Goal: Task Accomplishment & Management: Use online tool/utility

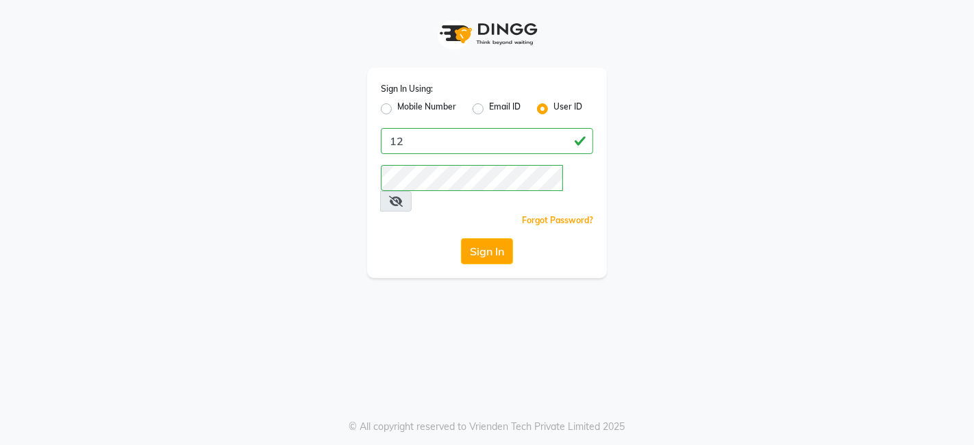
type input "1"
type input "perkuphair"
click at [780, 131] on div "Sign In Using: Mobile Number Email ID User ID perkuphair Remember me Forgot Pas…" at bounding box center [487, 139] width 781 height 278
click at [489, 238] on button "Sign In" at bounding box center [487, 251] width 52 height 26
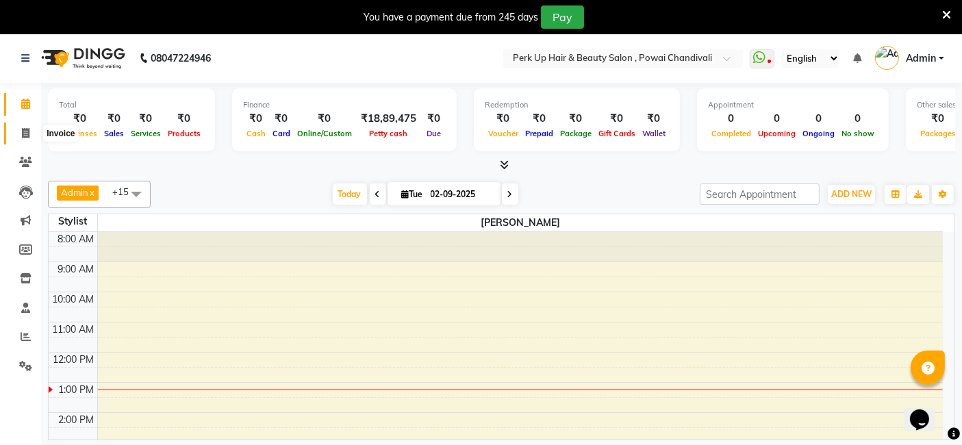
click at [25, 137] on icon at bounding box center [26, 133] width 8 height 10
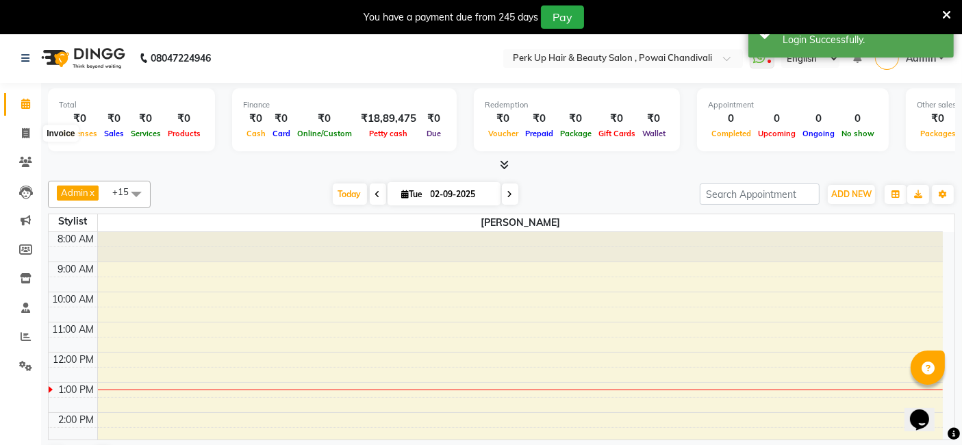
select select "5131"
select select "service"
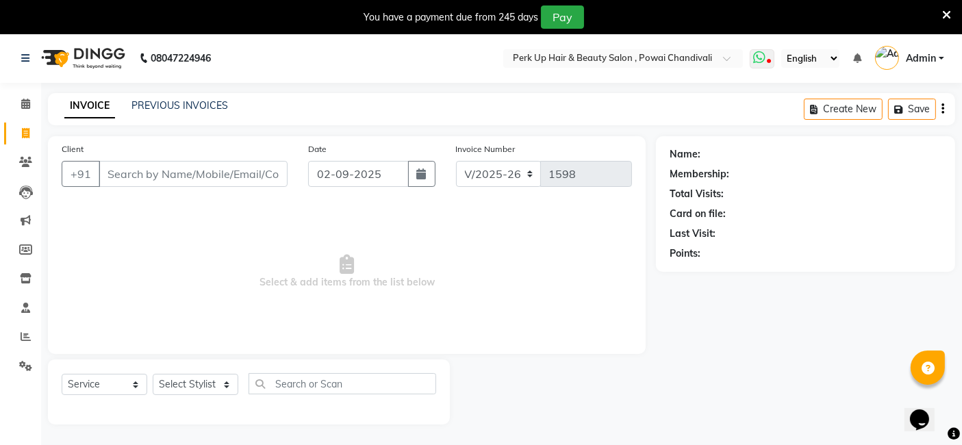
click at [763, 59] on icon at bounding box center [759, 58] width 12 height 14
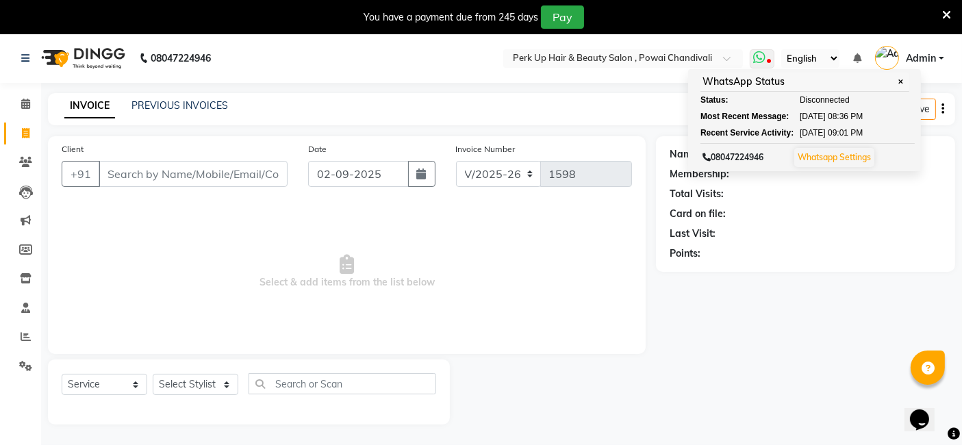
click at [823, 98] on span "Disconnected" at bounding box center [825, 100] width 50 height 12
click at [158, 320] on span "Select & add items from the list below" at bounding box center [347, 271] width 570 height 137
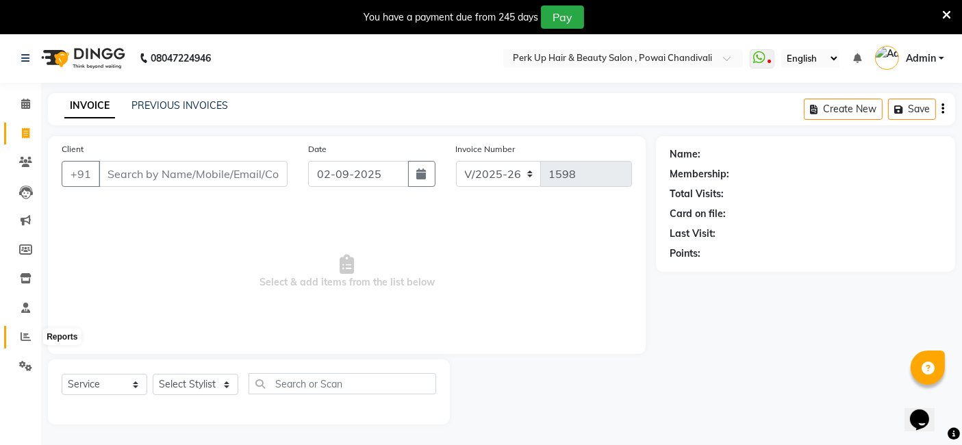
click at [24, 341] on icon at bounding box center [26, 336] width 10 height 10
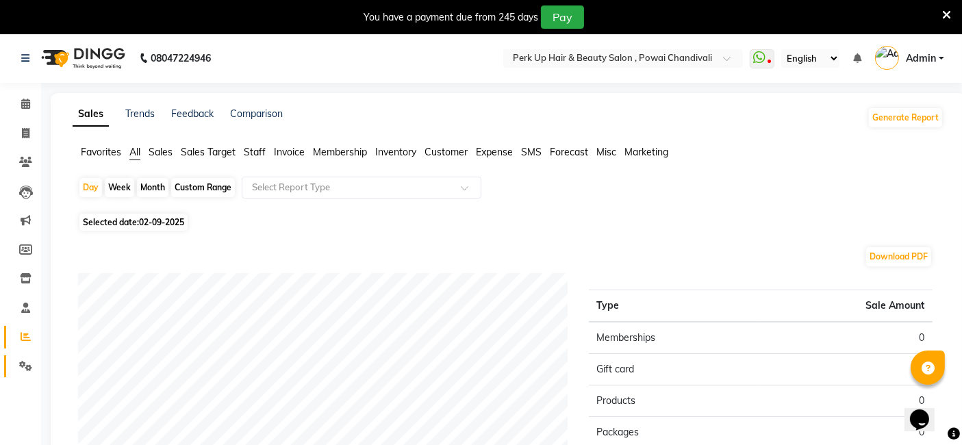
click at [15, 369] on span at bounding box center [26, 367] width 24 height 16
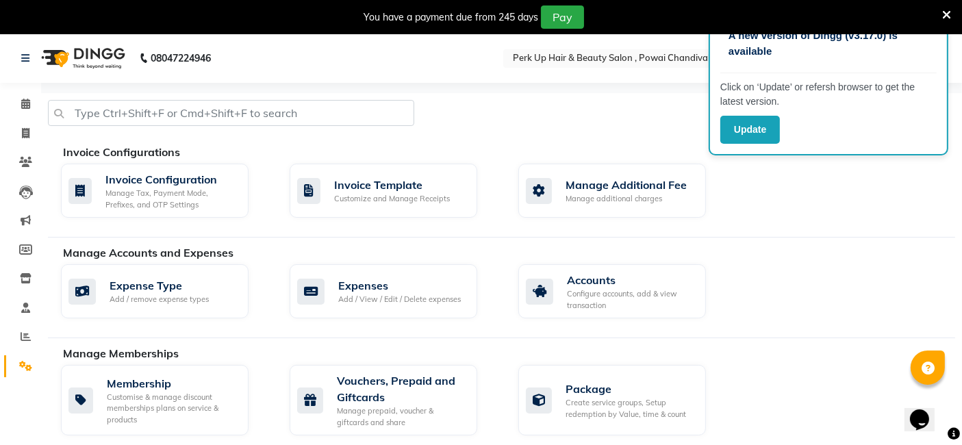
scroll to position [724, 0]
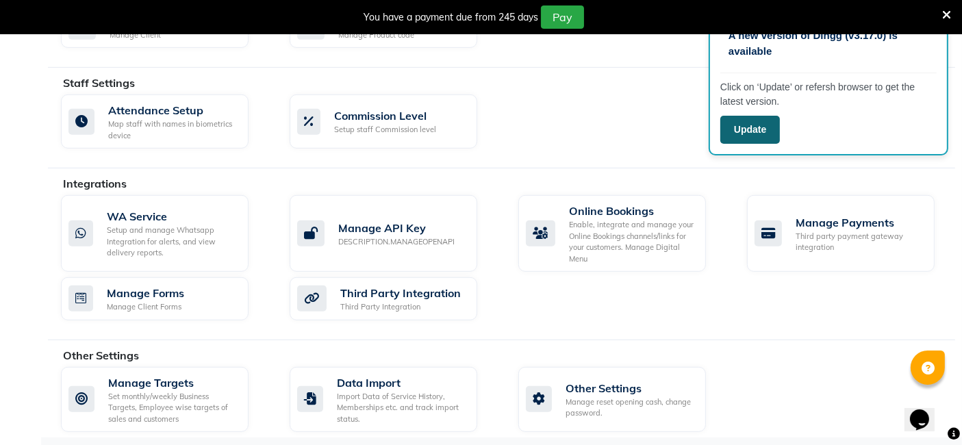
click at [757, 125] on button "Update" at bounding box center [750, 130] width 60 height 28
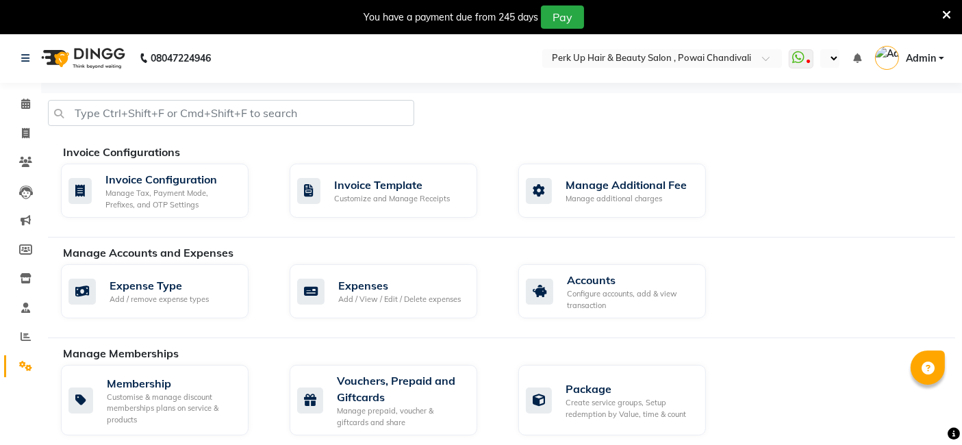
select select "en"
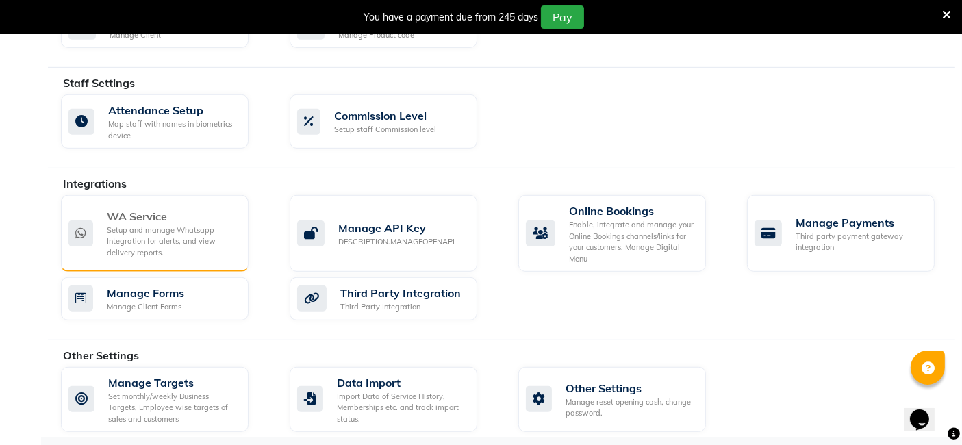
click at [160, 235] on div "Setup and manage Whatsapp Integration for alerts, and view delivery reports." at bounding box center [172, 242] width 131 height 34
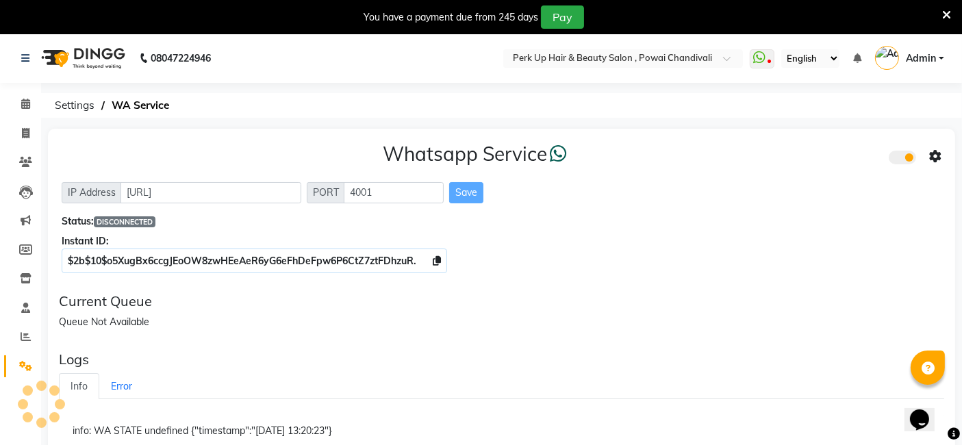
click at [643, 200] on div "IP Address [URL] PORT 4001 Save" at bounding box center [502, 192] width 880 height 21
click at [772, 53] on span at bounding box center [762, 58] width 25 height 19
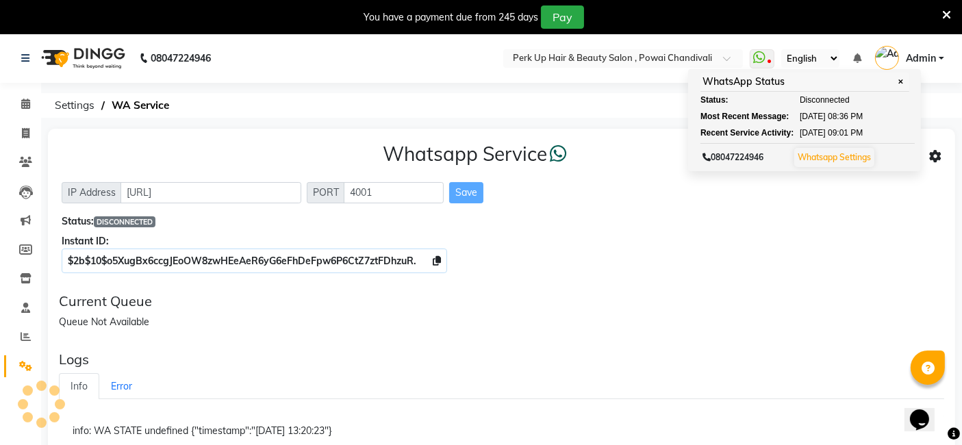
click at [826, 229] on div "Whatsapp Service IP Address [URL] PORT 4001 Save Status: DISCONNECTED Instant I…" at bounding box center [501, 205] width 907 height 153
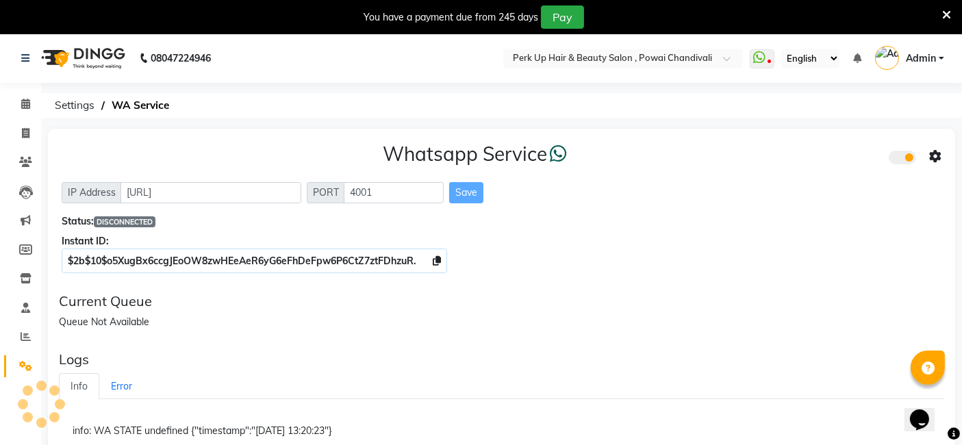
click at [958, 237] on div "Whatsapp Service IP Address [URL] PORT 4001 Save Status: DISCONNECTED Instant I…" at bounding box center [501, 442] width 921 height 626
click at [767, 59] on span at bounding box center [762, 58] width 25 height 19
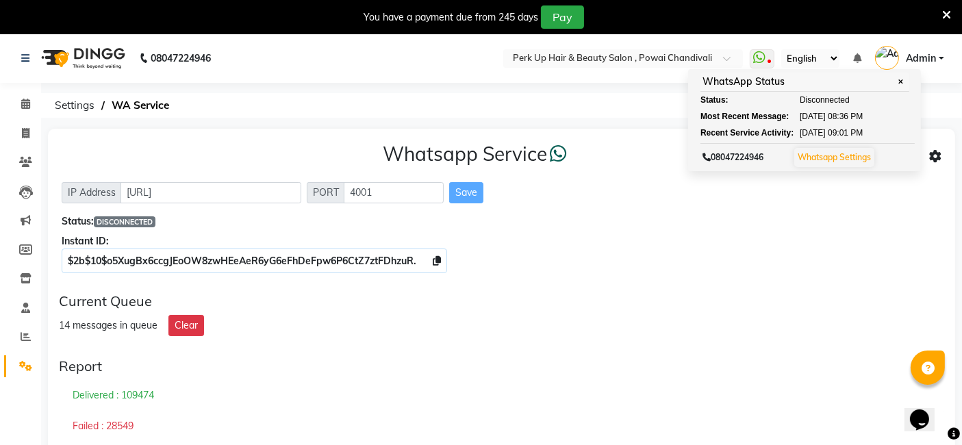
click at [720, 213] on div "Whatsapp Service IP Address [URL] PORT 4001 Save Status: DISCONNECTED Instant I…" at bounding box center [501, 205] width 907 height 153
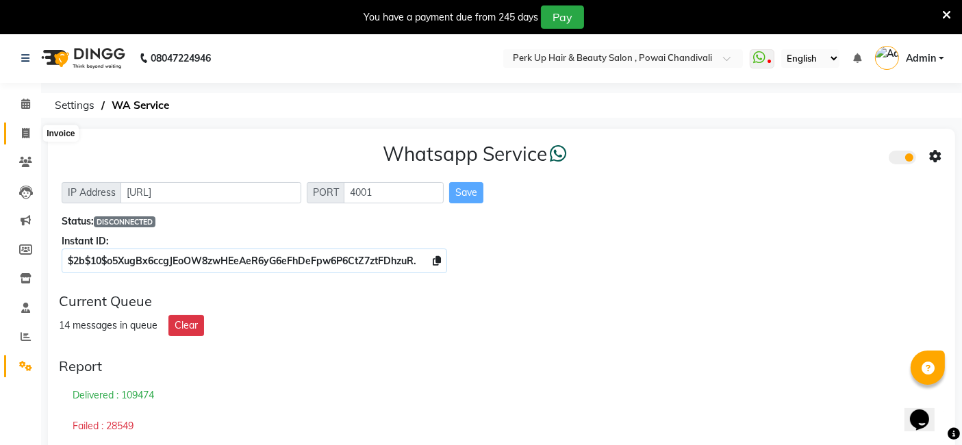
click at [19, 129] on span at bounding box center [26, 134] width 24 height 16
select select "5131"
select select "service"
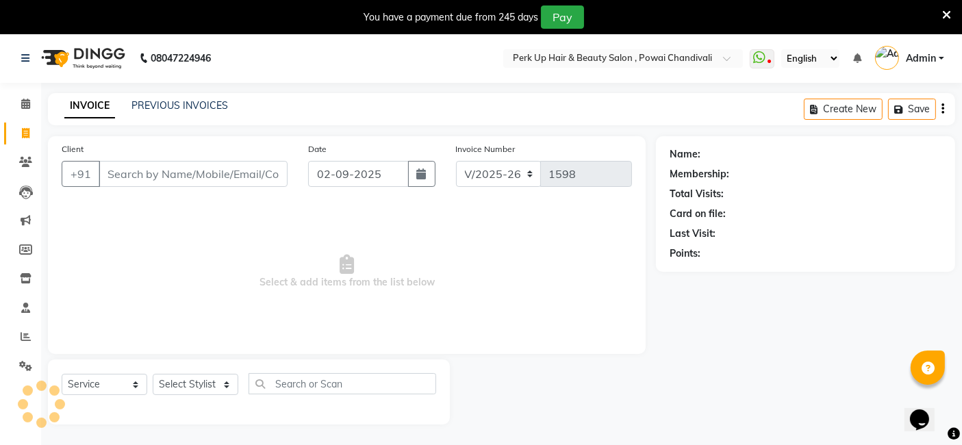
scroll to position [33, 0]
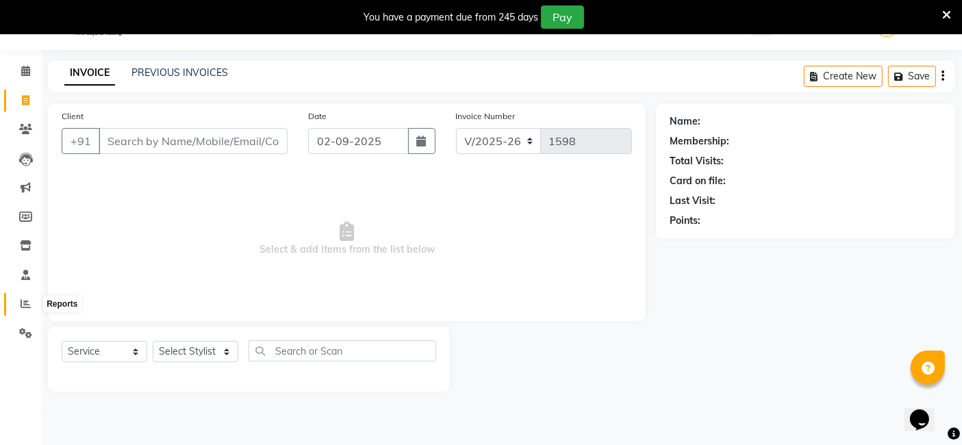
click at [17, 304] on span at bounding box center [26, 304] width 24 height 16
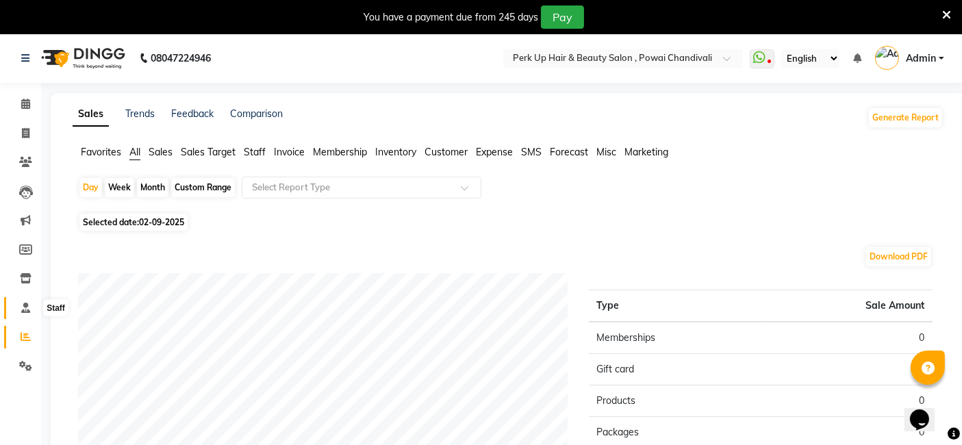
click at [27, 309] on icon at bounding box center [25, 308] width 9 height 10
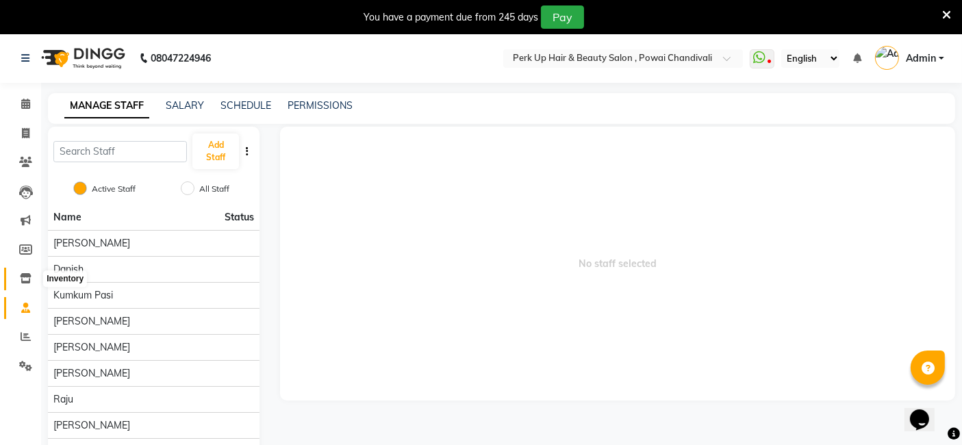
click at [27, 274] on icon at bounding box center [26, 278] width 12 height 10
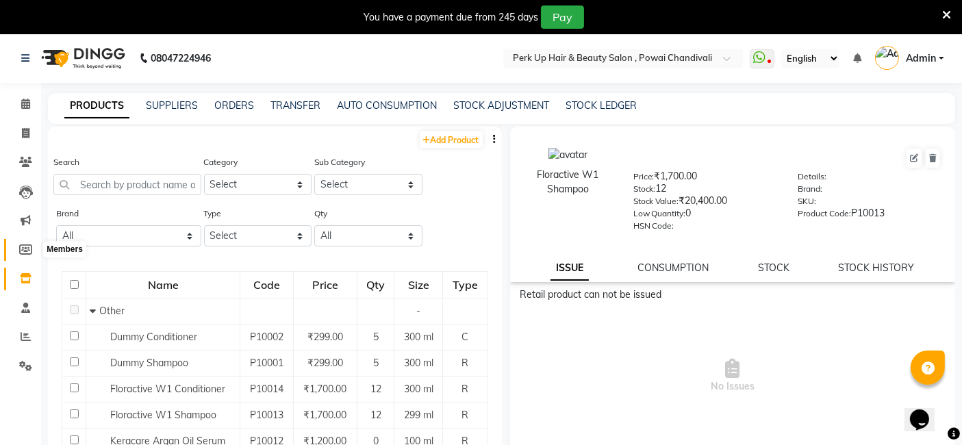
click at [29, 255] on span at bounding box center [26, 250] width 24 height 16
select select
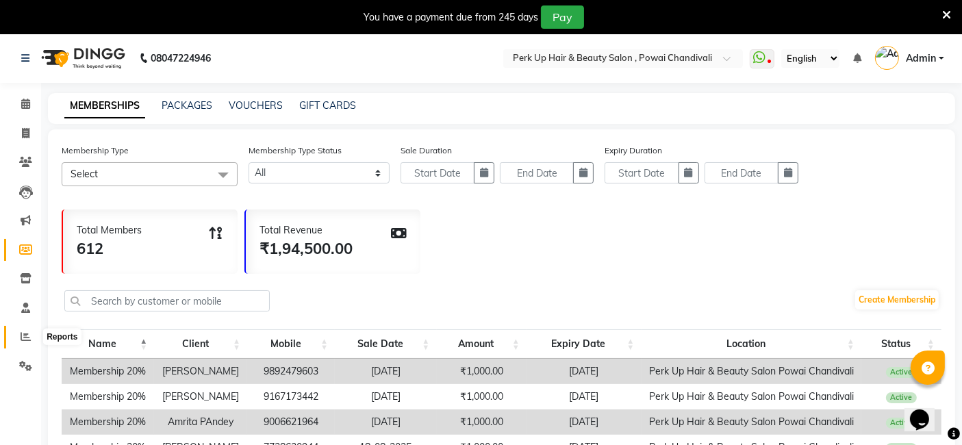
click at [23, 330] on span at bounding box center [26, 337] width 24 height 16
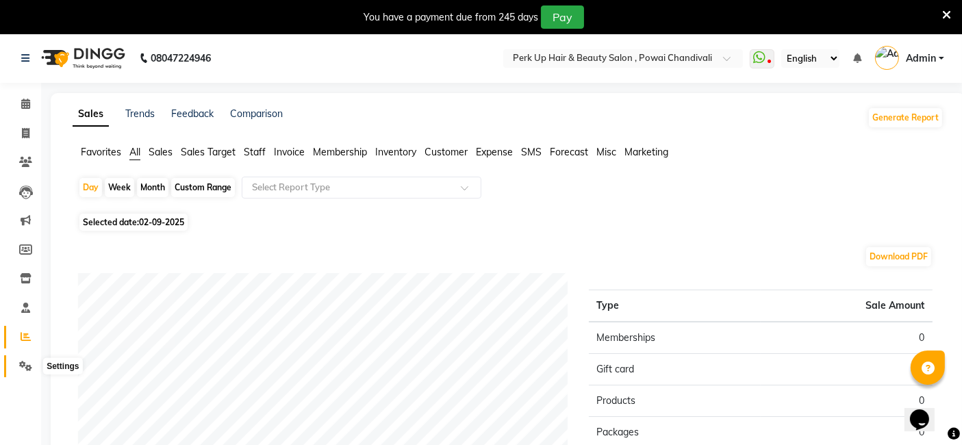
click at [18, 368] on span at bounding box center [26, 367] width 24 height 16
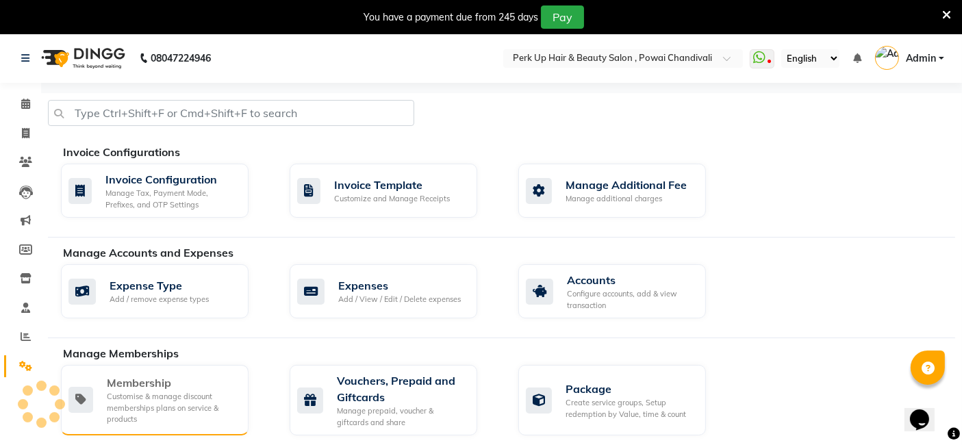
click at [155, 379] on div "Membership" at bounding box center [172, 383] width 131 height 16
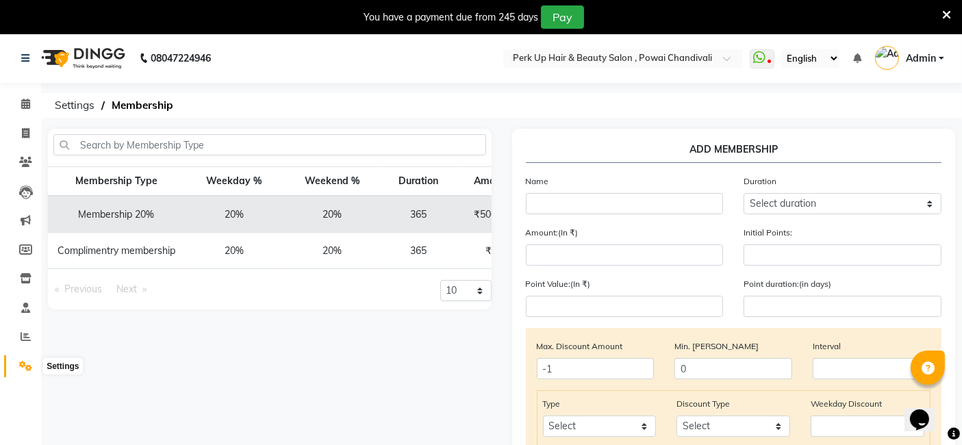
click at [16, 361] on span at bounding box center [26, 367] width 24 height 16
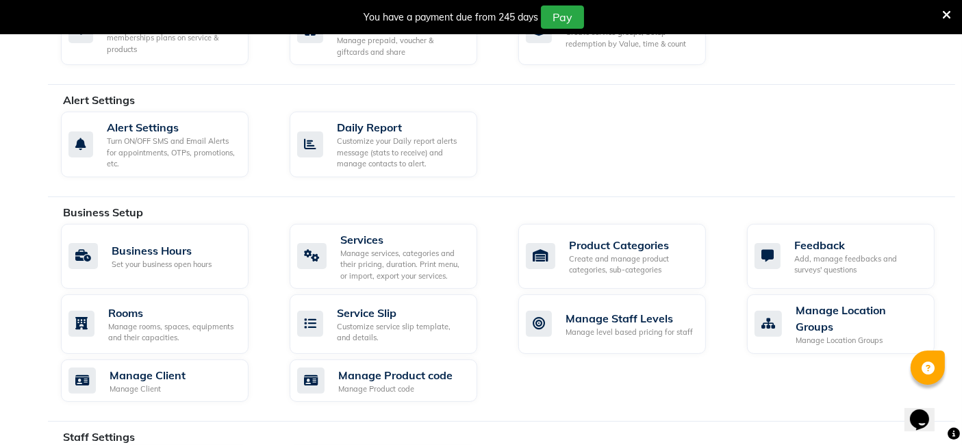
scroll to position [724, 0]
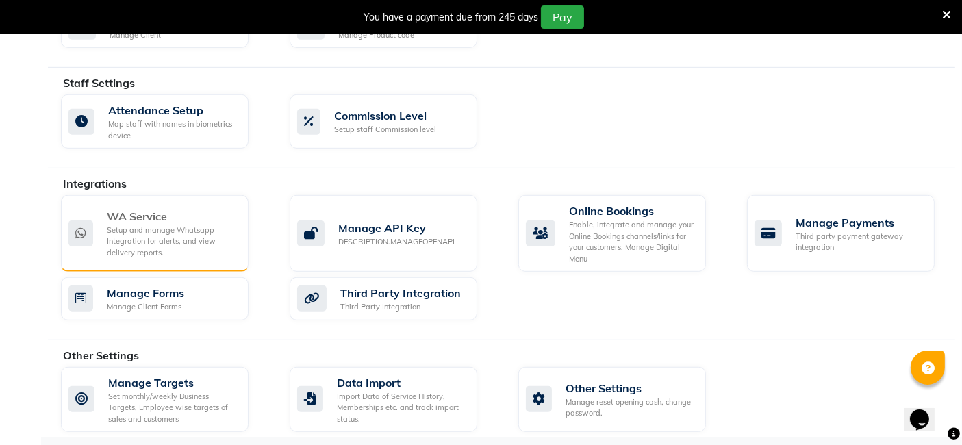
click at [204, 225] on div "Setup and manage Whatsapp Integration for alerts, and view delivery reports." at bounding box center [172, 242] width 131 height 34
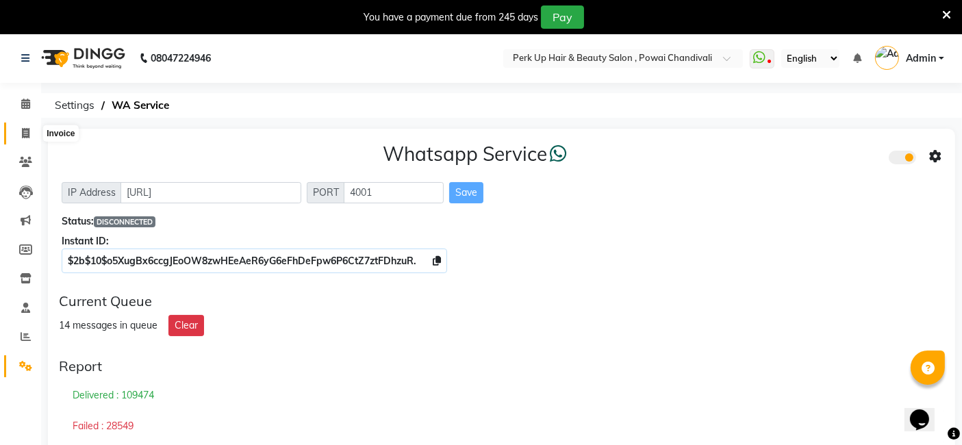
click at [23, 135] on icon at bounding box center [26, 133] width 8 height 10
select select "5131"
select select "service"
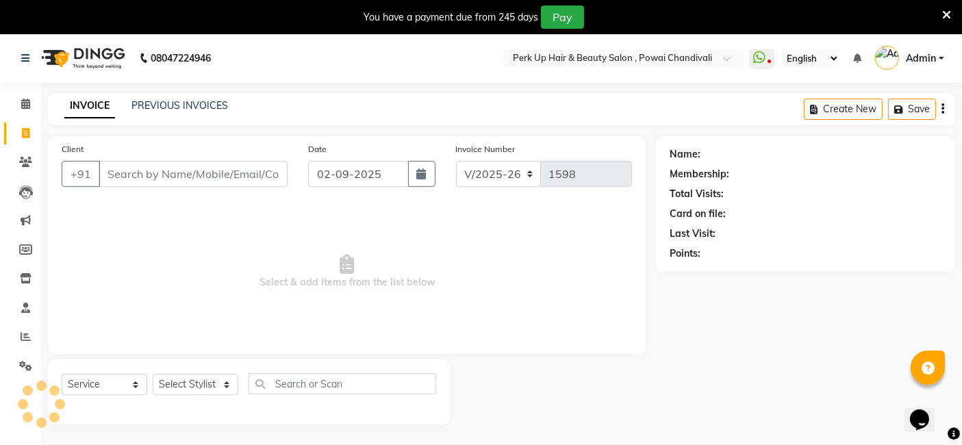
scroll to position [33, 0]
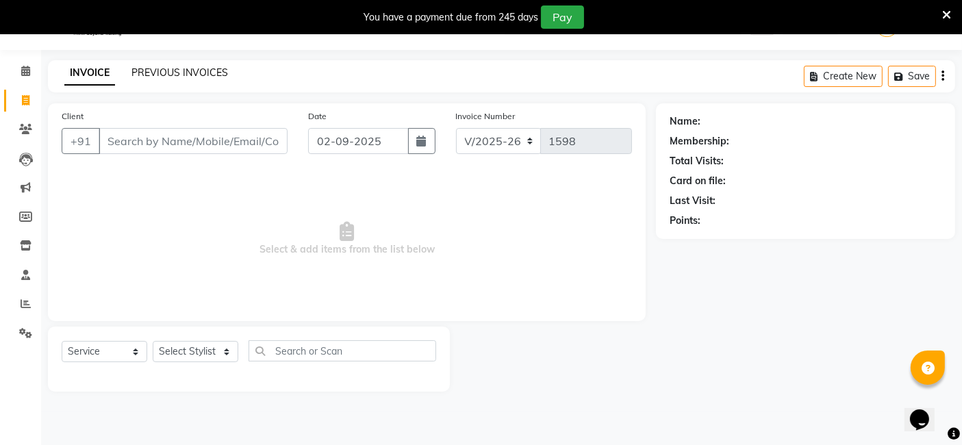
click at [176, 70] on link "PREVIOUS INVOICES" at bounding box center [179, 72] width 97 height 12
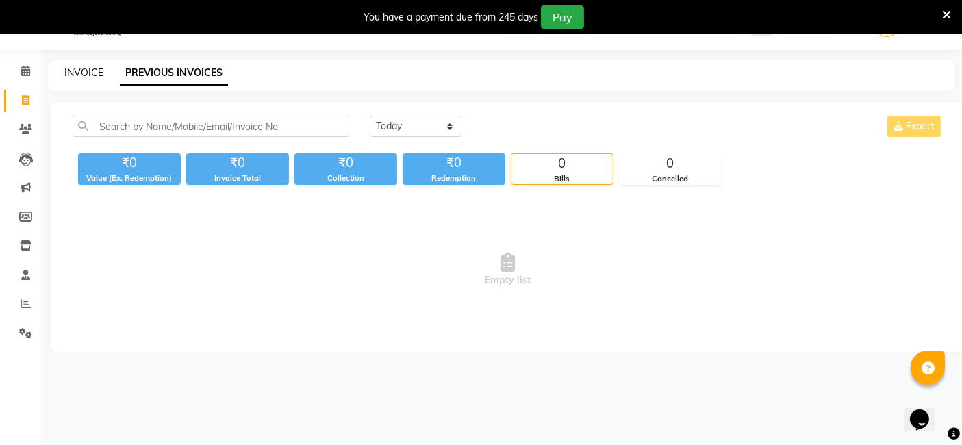
click at [73, 70] on link "INVOICE" at bounding box center [83, 72] width 39 height 12
select select "service"
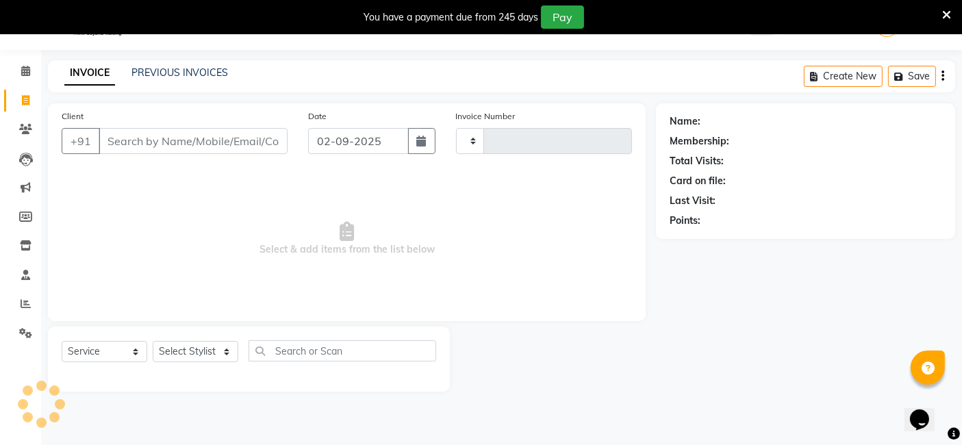
type input "1598"
select select "5131"
click at [177, 71] on link "PREVIOUS INVOICES" at bounding box center [179, 72] width 97 height 12
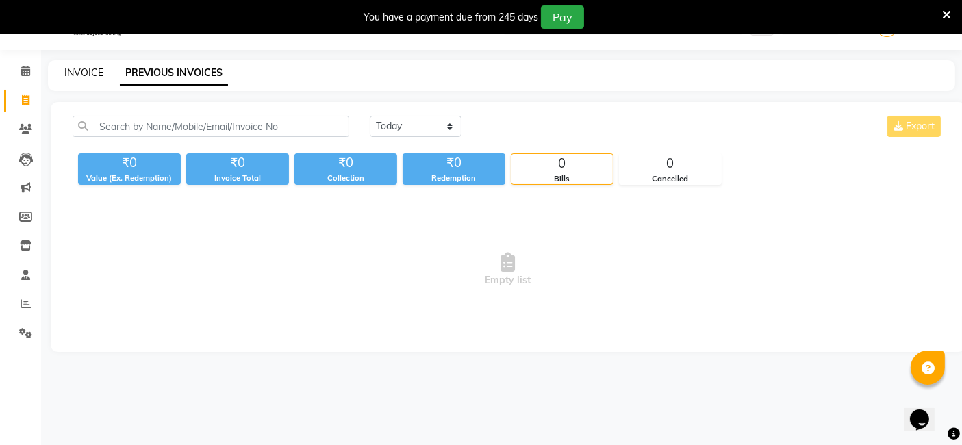
click at [77, 73] on link "INVOICE" at bounding box center [83, 72] width 39 height 12
select select "service"
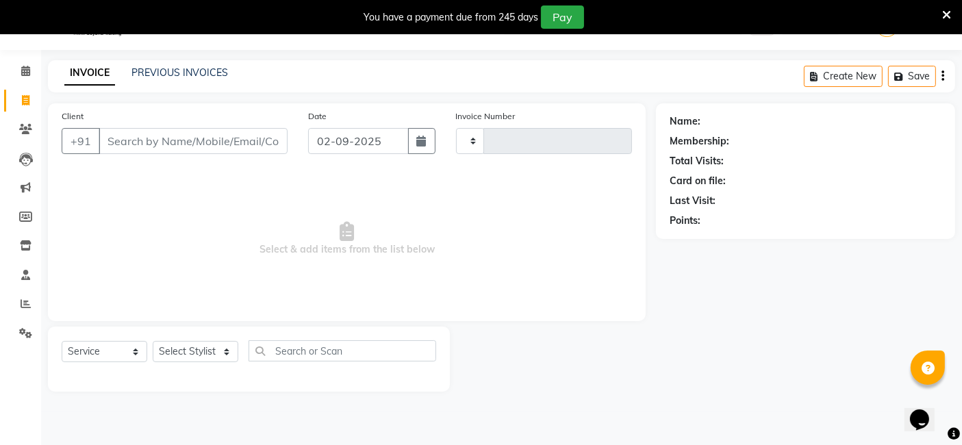
type input "1598"
select select "5131"
click at [188, 69] on link "PREVIOUS INVOICES" at bounding box center [179, 72] width 97 height 12
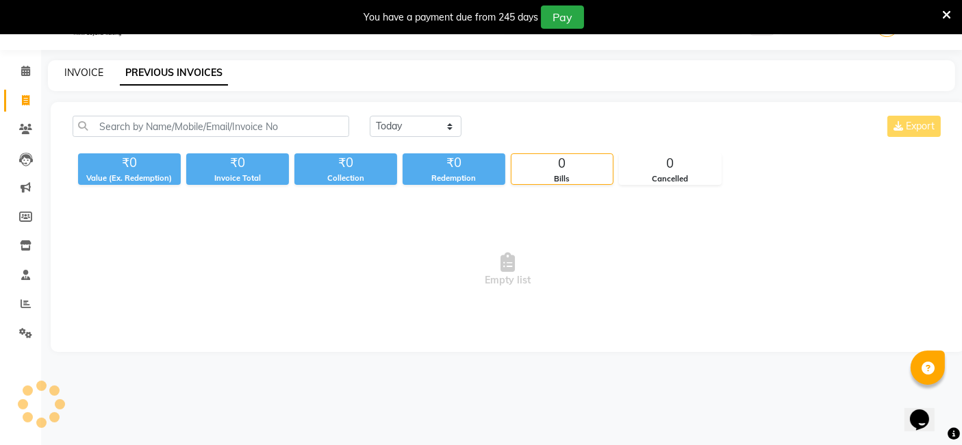
click at [92, 73] on link "INVOICE" at bounding box center [83, 72] width 39 height 12
select select "service"
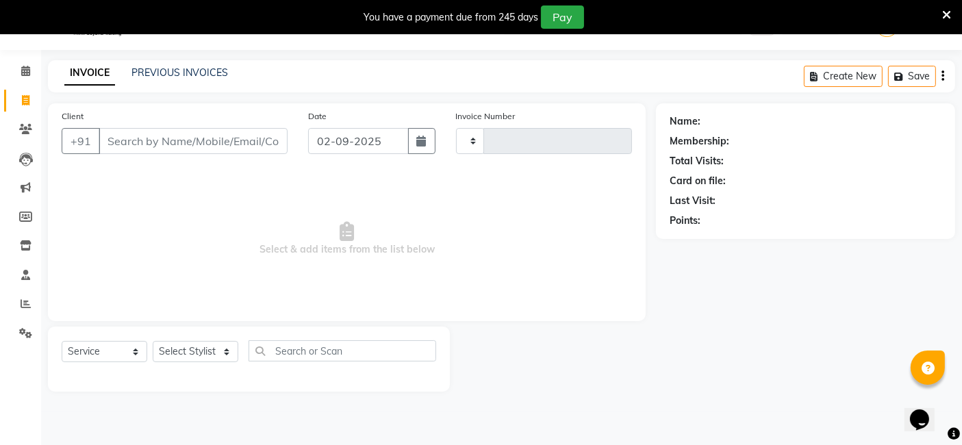
type input "1598"
select select "5131"
